Goal: Go to known website: Access a specific website the user already knows

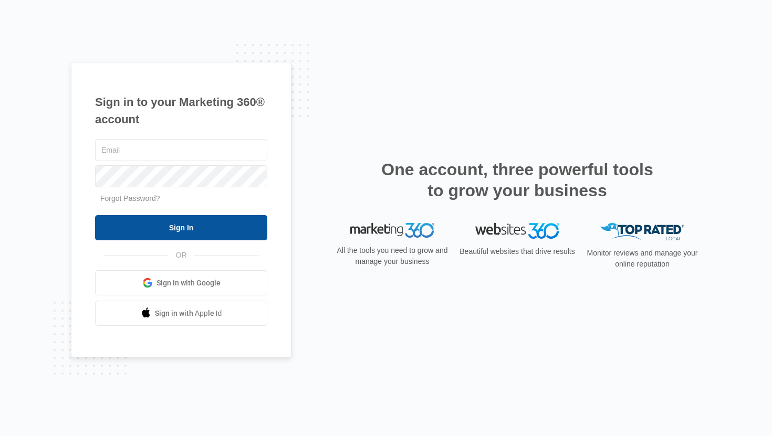
type input "[EMAIL_ADDRESS][DOMAIN_NAME]"
click at [175, 228] on input "Sign In" at bounding box center [181, 227] width 172 height 25
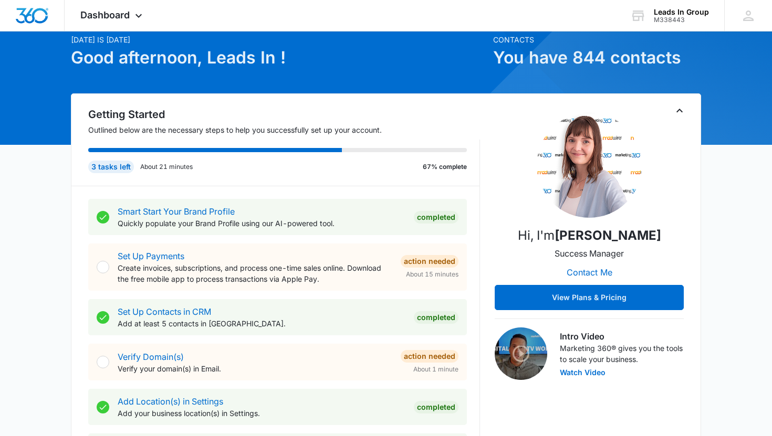
scroll to position [52, 0]
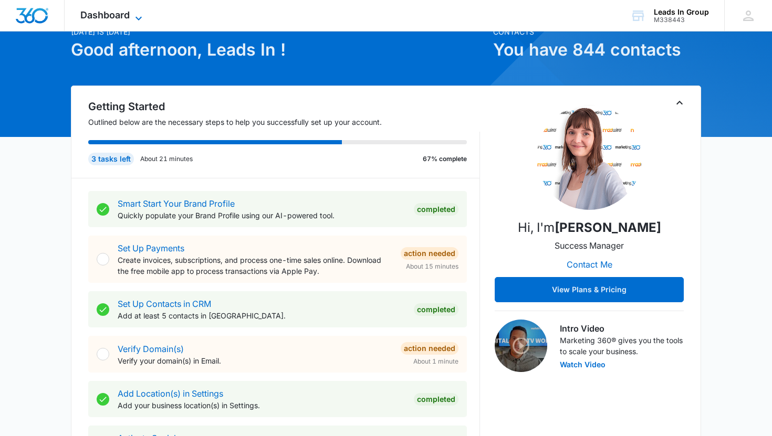
click at [116, 17] on span "Dashboard" at bounding box center [104, 14] width 49 height 11
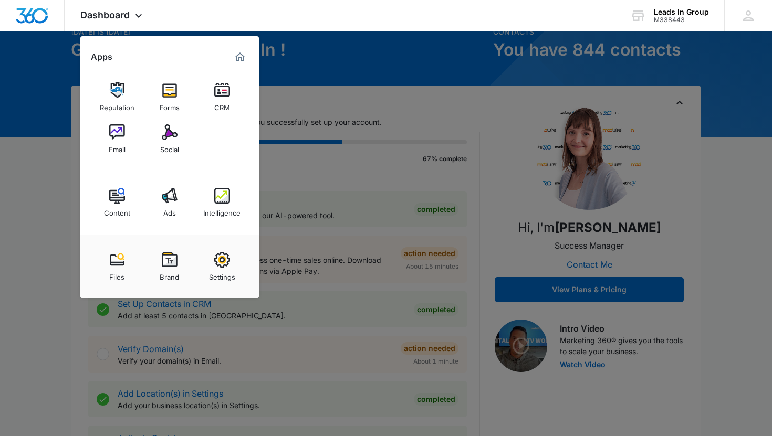
click at [299, 176] on div at bounding box center [386, 218] width 772 height 436
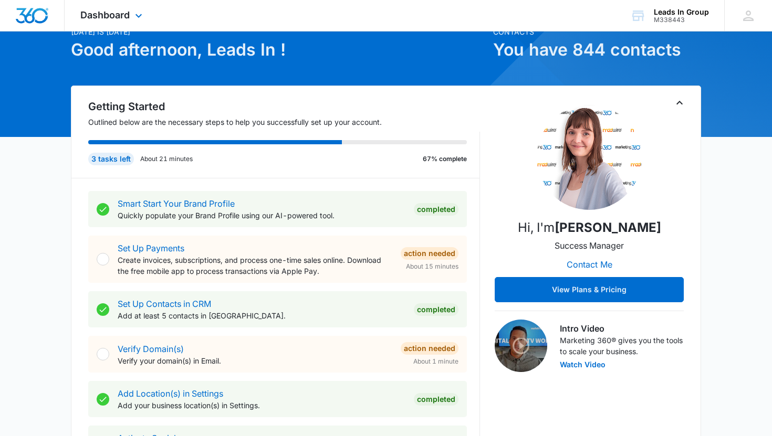
click at [88, 2] on div "Dashboard Apps Reputation Forms CRM Email Social Content Ads Intelligence Files…" at bounding box center [113, 15] width 96 height 31
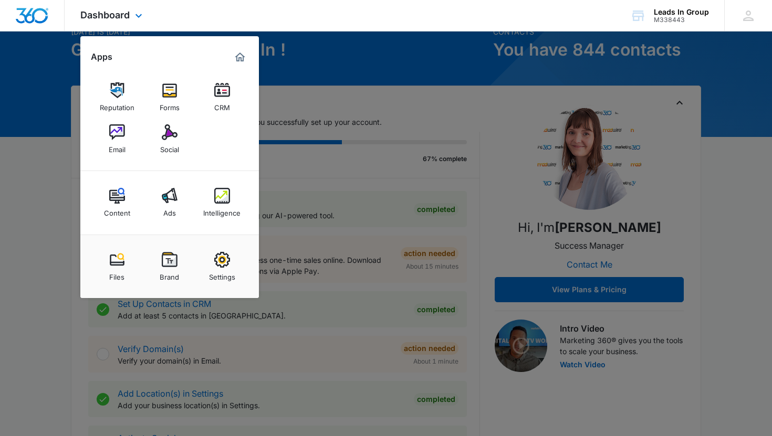
click at [88, 4] on div "Dashboard Apps Reputation Forms CRM Email Social Content Ads Intelligence Files…" at bounding box center [113, 15] width 96 height 31
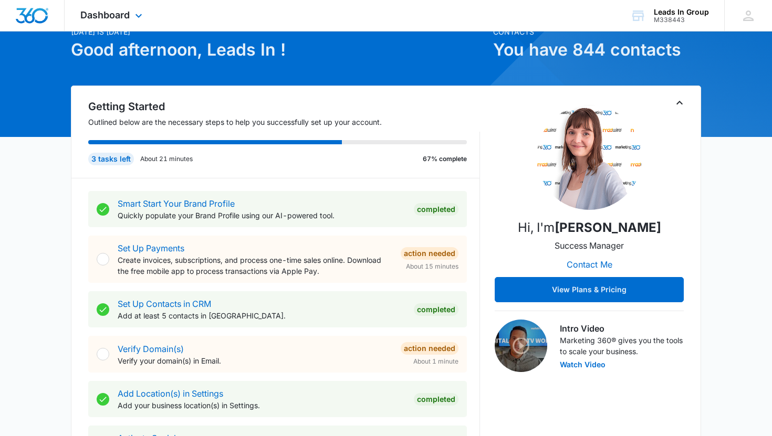
click at [89, 7] on div "Dashboard Apps Reputation Forms CRM Email Social Content Ads Intelligence Files…" at bounding box center [113, 15] width 96 height 31
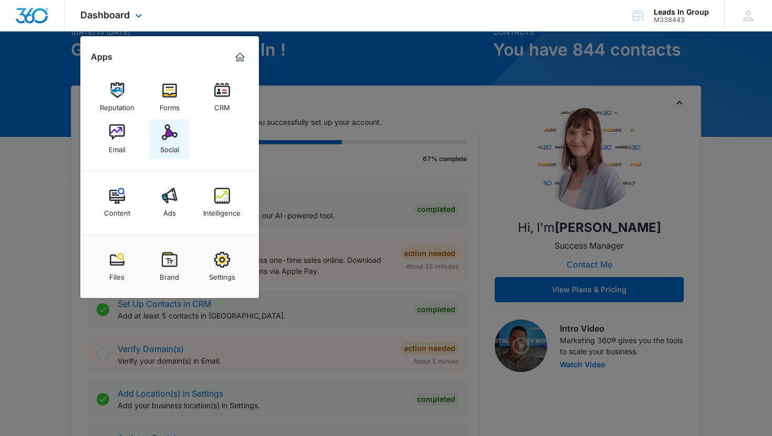
click at [172, 121] on link "Social" at bounding box center [170, 139] width 40 height 40
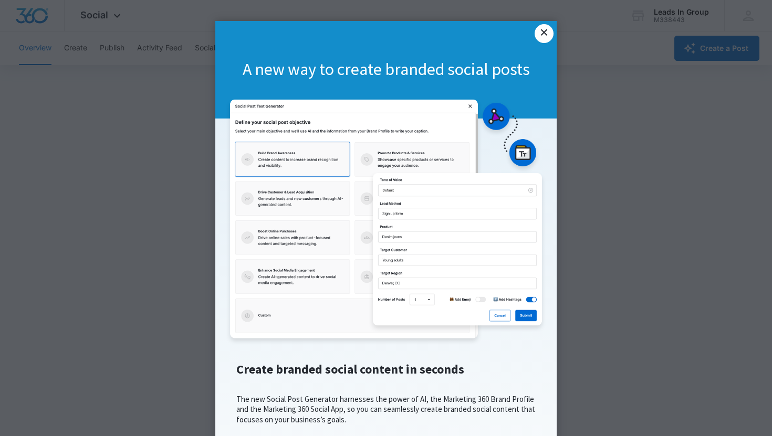
click at [541, 37] on link "×" at bounding box center [544, 33] width 19 height 19
